Goal: Check status: Check status

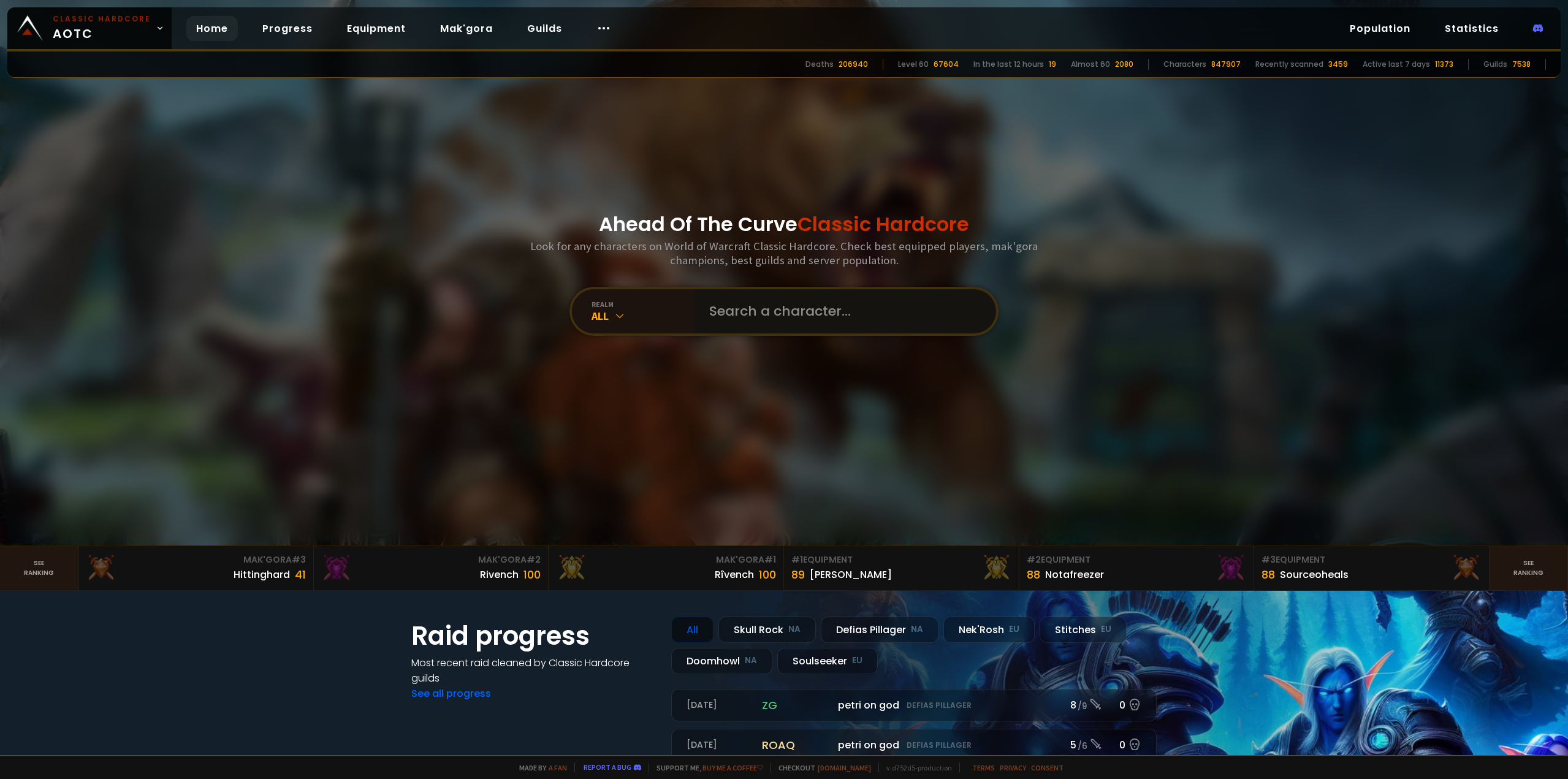
click at [776, 317] on input "text" at bounding box center [841, 311] width 279 height 44
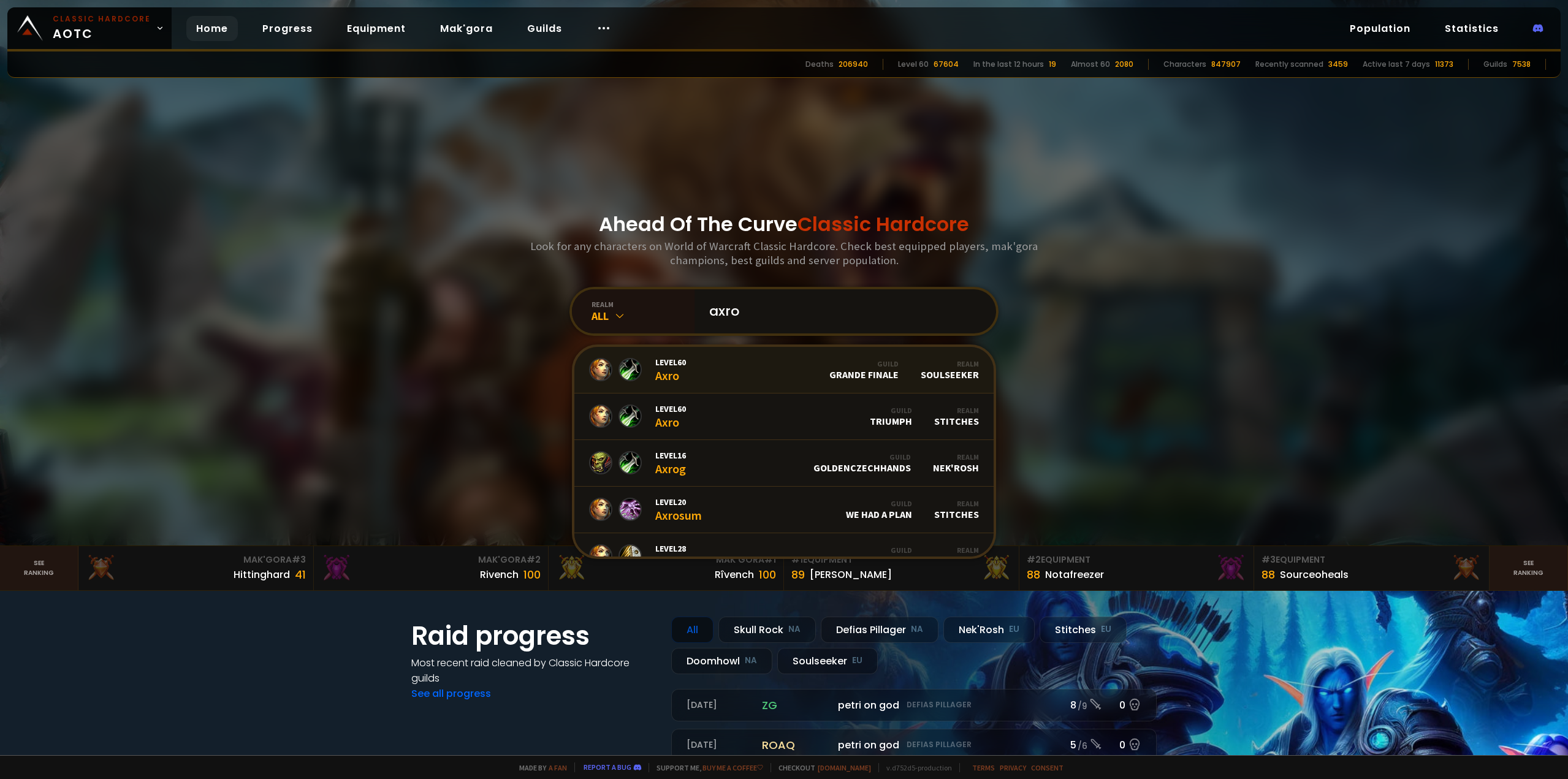
type input "axro"
click at [745, 372] on link "Level 60 Axro Guild Grande Finale Realm Soulseeker" at bounding box center [784, 370] width 420 height 47
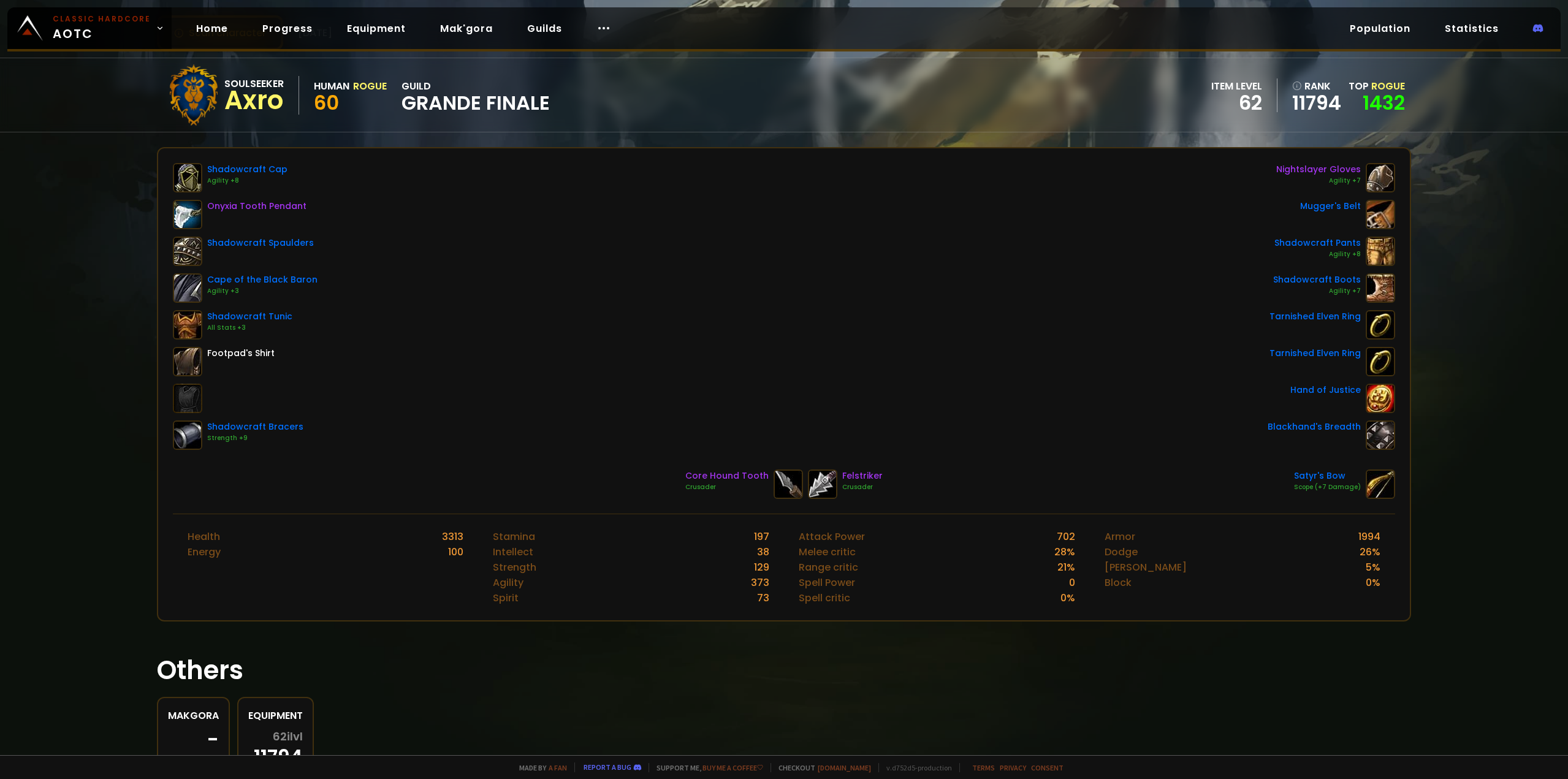
scroll to position [132, 0]
